Goal: Task Accomplishment & Management: Use online tool/utility

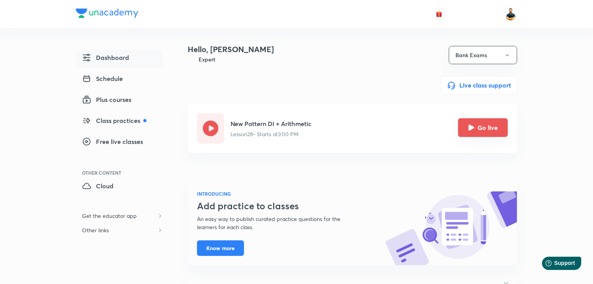
click at [496, 136] on button "Go live" at bounding box center [483, 127] width 50 height 19
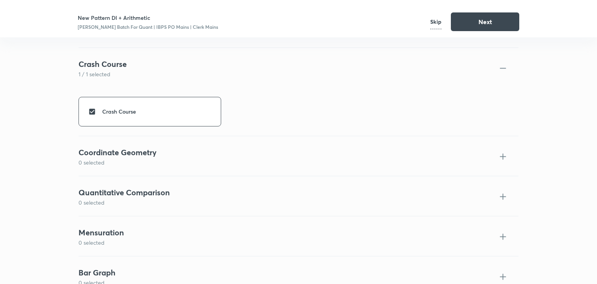
scroll to position [868, 0]
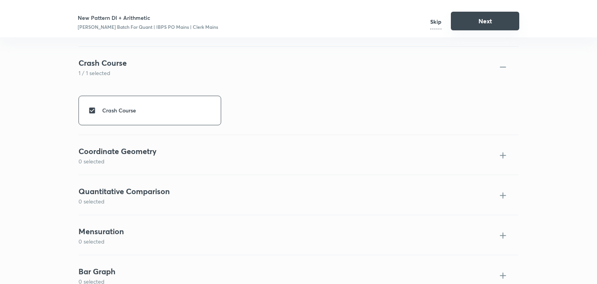
click at [465, 21] on button "Next" at bounding box center [485, 21] width 68 height 19
